Goal: Information Seeking & Learning: Check status

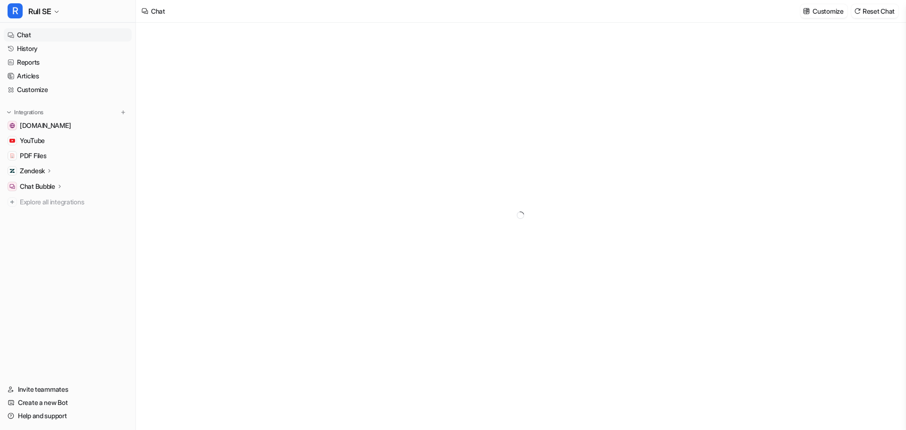
type textarea "**********"
click at [31, 51] on link "History" at bounding box center [68, 48] width 128 height 13
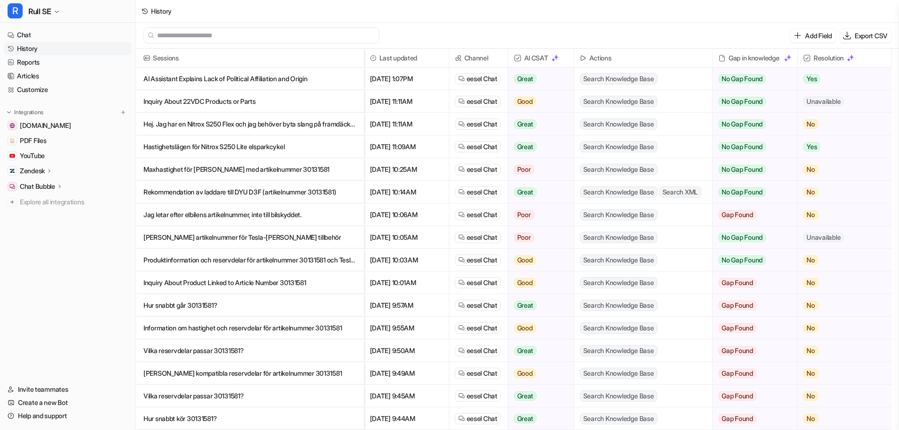
click at [174, 124] on p "Hej. Jag har en Nitrox S250 Flex och jag behöver byta slang på framdäcket. Har …" at bounding box center [250, 124] width 213 height 23
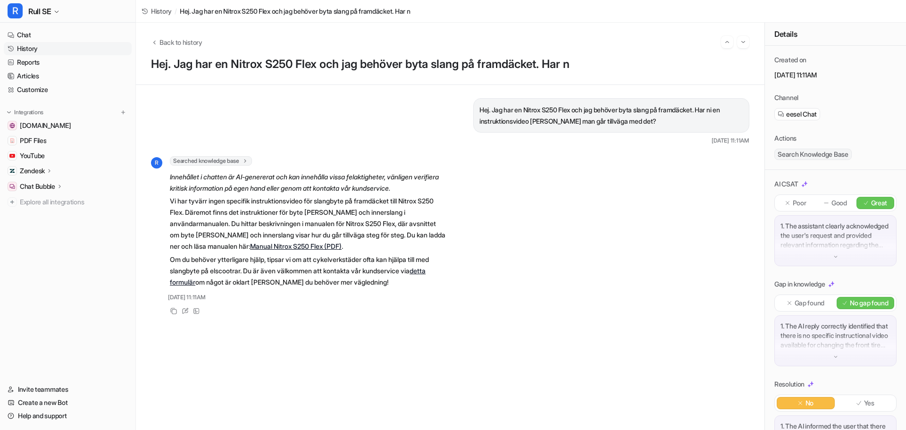
drag, startPoint x: 165, startPoint y: 45, endPoint x: 200, endPoint y: 177, distance: 136.2
click at [189, 164] on div "Back to history Hej. Jag har en Nitrox S250 Flex och jag behöver byta slang på …" at bounding box center [450, 226] width 629 height 407
click at [172, 46] on span "Back to history" at bounding box center [181, 42] width 43 height 10
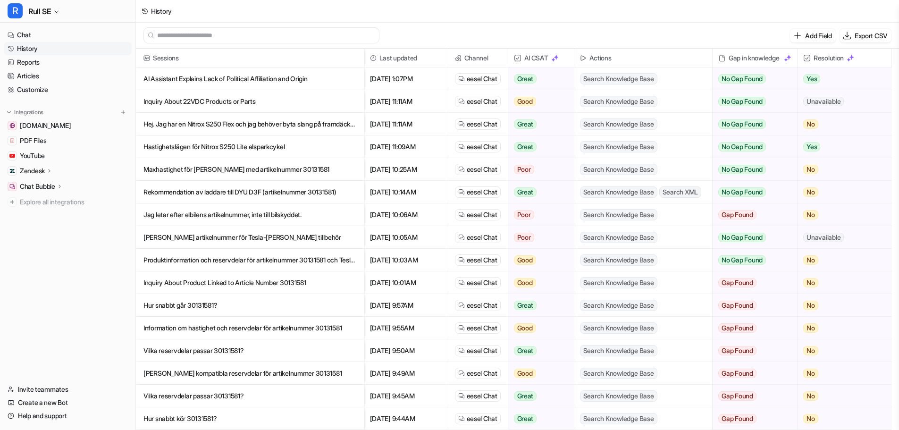
click at [234, 170] on p "Maxhastighet för [PERSON_NAME] med artikelnummer 30131581" at bounding box center [250, 169] width 213 height 23
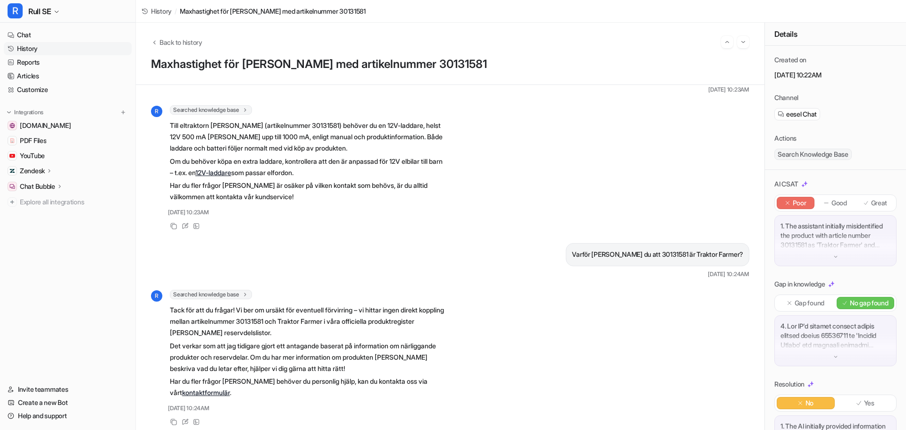
scroll to position [378, 0]
